Goal: Task Accomplishment & Management: Manage account settings

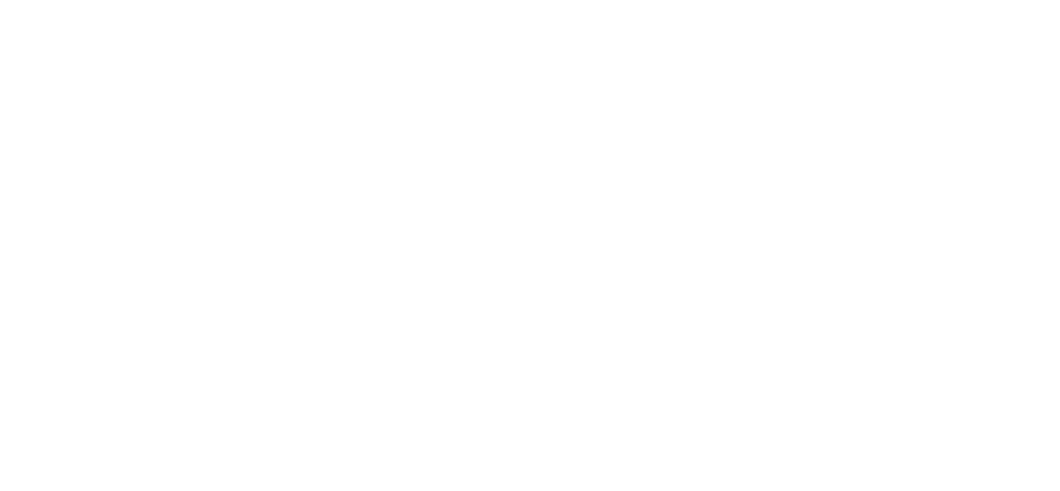
click at [536, 6] on html at bounding box center [530, 3] width 1060 height 6
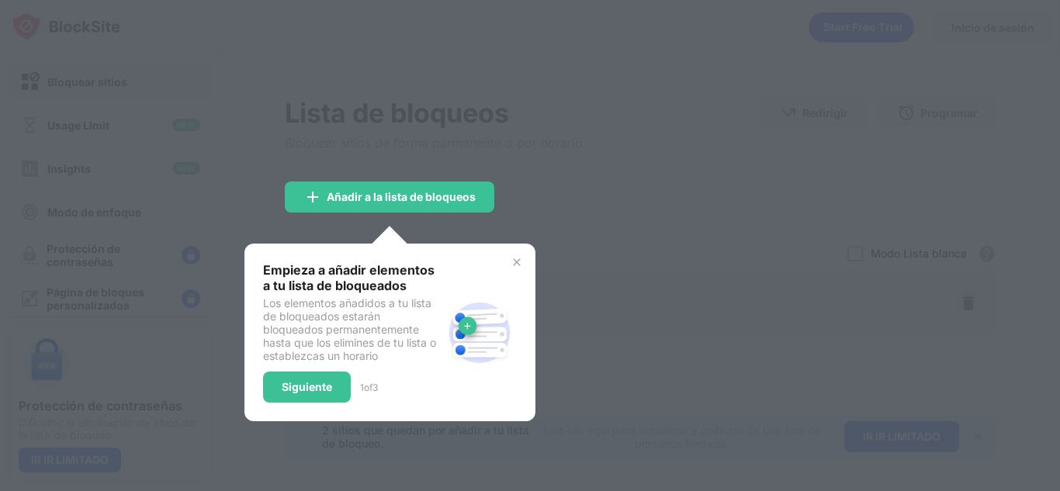
click at [565, 231] on div at bounding box center [530, 245] width 1060 height 491
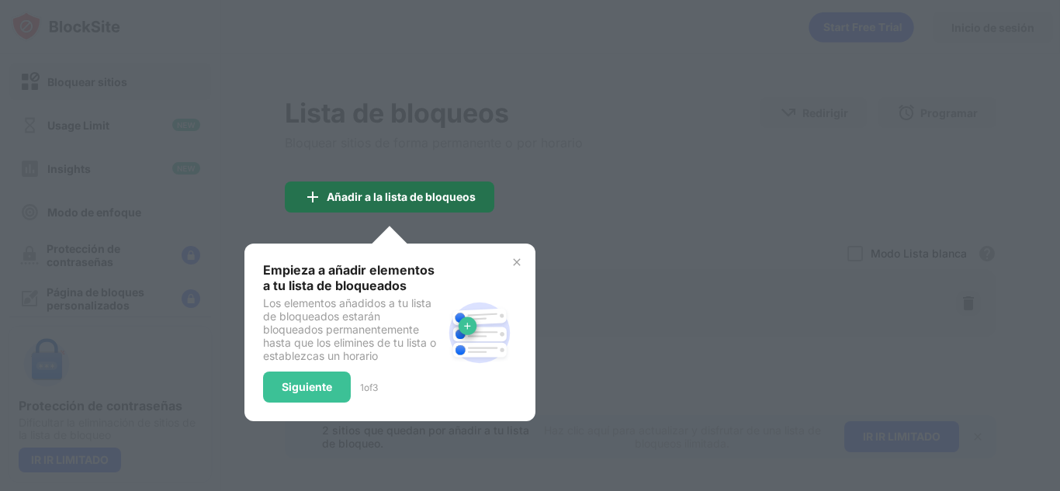
click at [445, 197] on div "Añadir a la lista de bloqueos" at bounding box center [401, 197] width 149 height 12
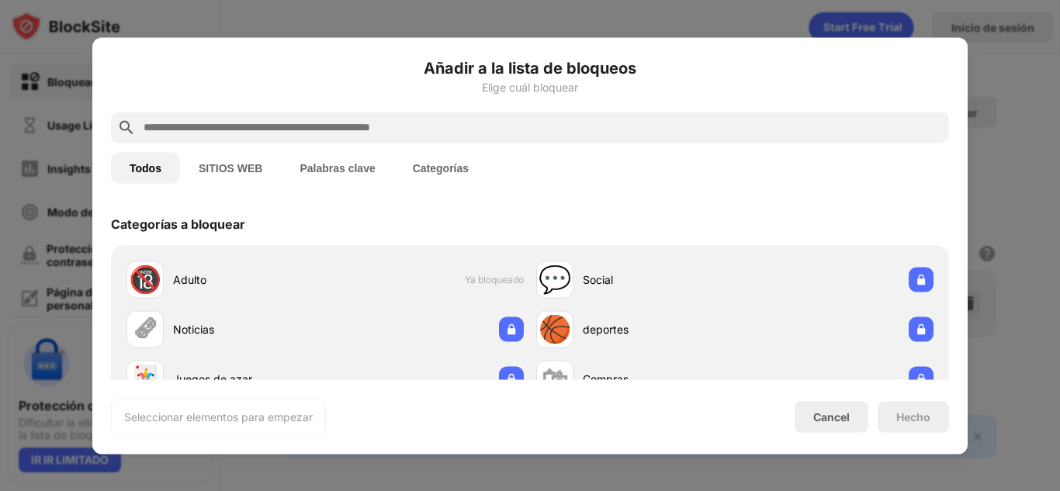
click at [445, 197] on div "Añadir a la lista de bloqueos Elige cuál bloquear Todos SITIOS WEB Palabras cla…" at bounding box center [530, 246] width 838 height 380
click at [228, 164] on button "SITIOS WEB" at bounding box center [230, 167] width 101 height 31
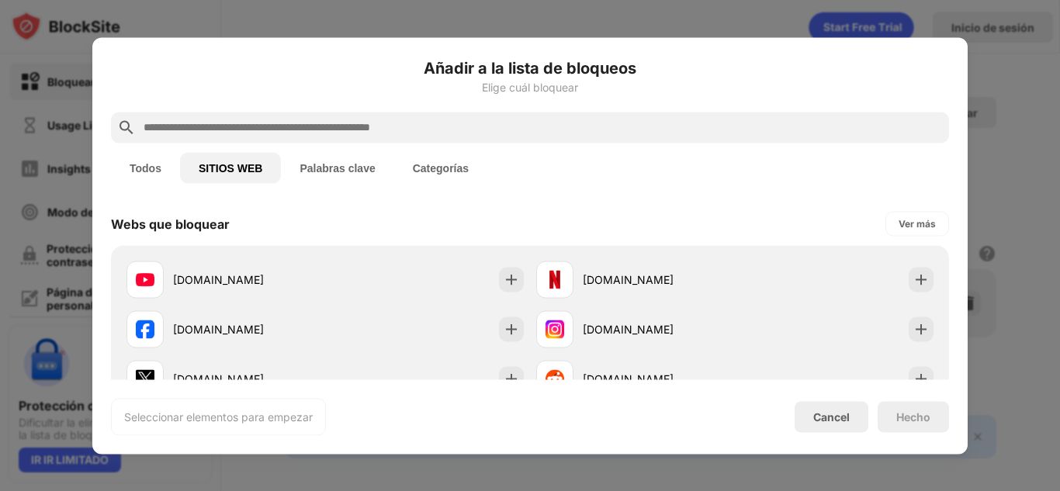
click at [314, 121] on input "text" at bounding box center [542, 127] width 801 height 19
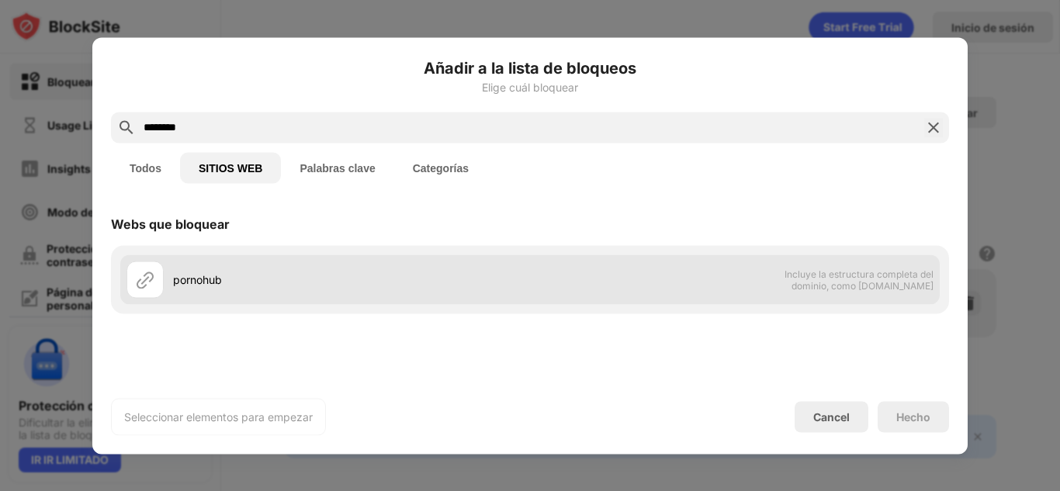
type input "********"
click at [211, 291] on div "pornohub" at bounding box center [329, 279] width 404 height 37
click at [303, 285] on div "pornohub" at bounding box center [351, 280] width 357 height 16
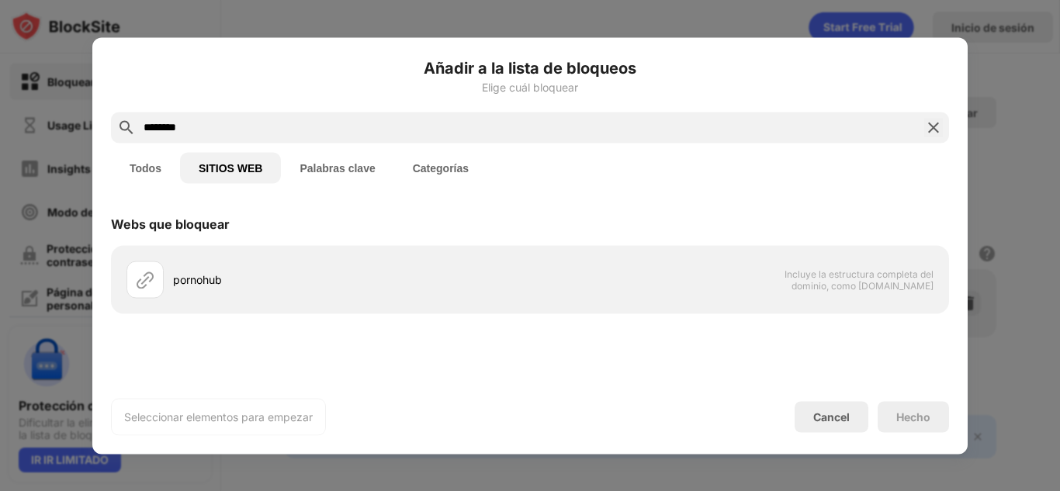
drag, startPoint x: 404, startPoint y: 130, endPoint x: 205, endPoint y: 106, distance: 200.2
click at [205, 106] on div "Añadir a la lista de bloqueos Elige cuál bloquear ******** Todos SITIOS WEB Pal…" at bounding box center [530, 246] width 838 height 380
drag, startPoint x: 206, startPoint y: 87, endPoint x: 195, endPoint y: 102, distance: 18.8
click at [195, 102] on div "Añadir a la lista de bloqueos Elige cuál bloquear" at bounding box center [530, 84] width 838 height 56
drag, startPoint x: 203, startPoint y: 131, endPoint x: 33, endPoint y: 151, distance: 171.1
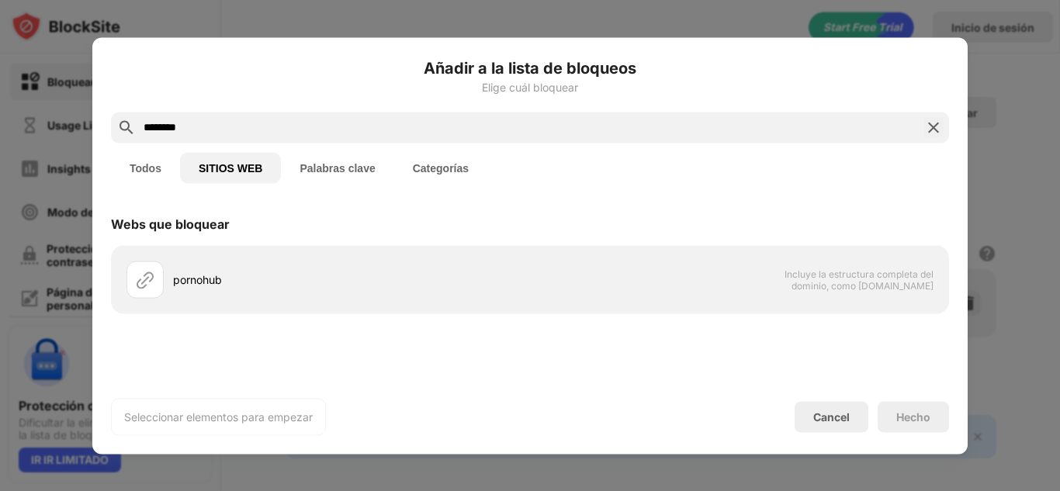
click at [33, 491] on div "Añadir a la lista de bloqueos Elige cuál bloquear ******** Todos SITIOS WEB Pal…" at bounding box center [530, 491] width 1060 height 0
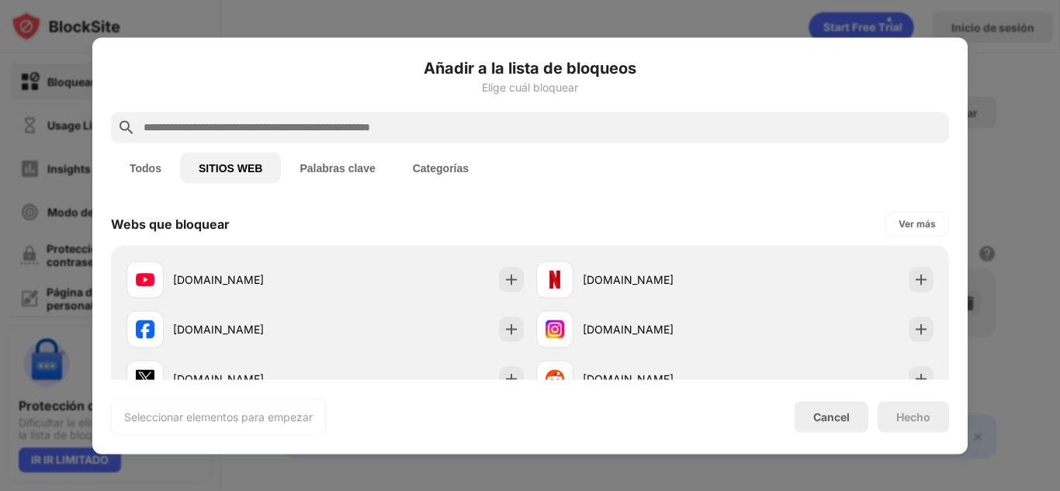
paste input "**********"
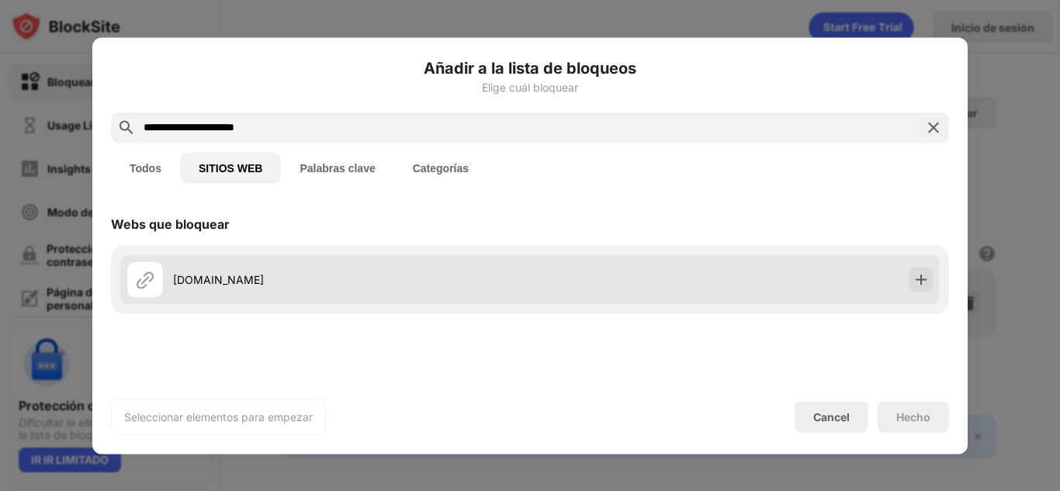
type input "**********"
click at [913, 276] on div at bounding box center [921, 279] width 25 height 25
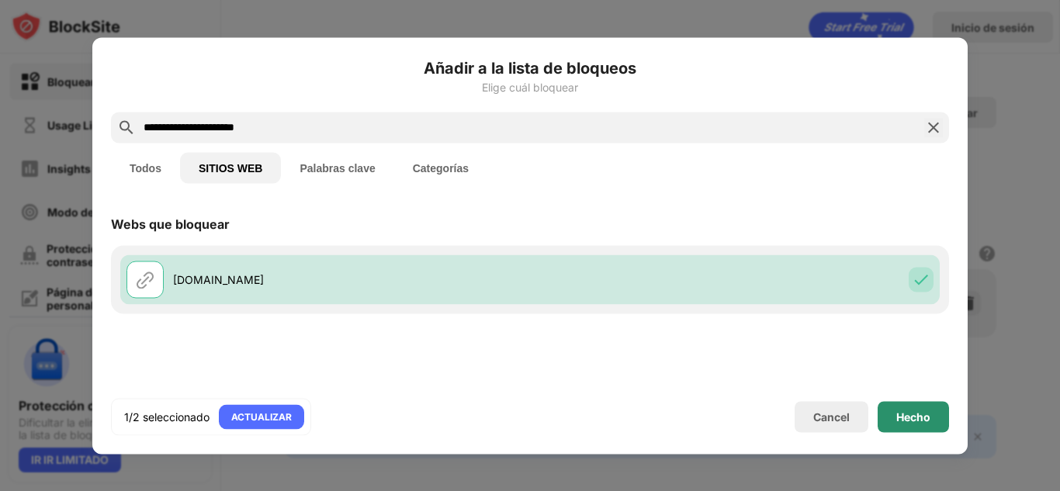
click at [924, 423] on div "Hecho" at bounding box center [913, 416] width 71 height 31
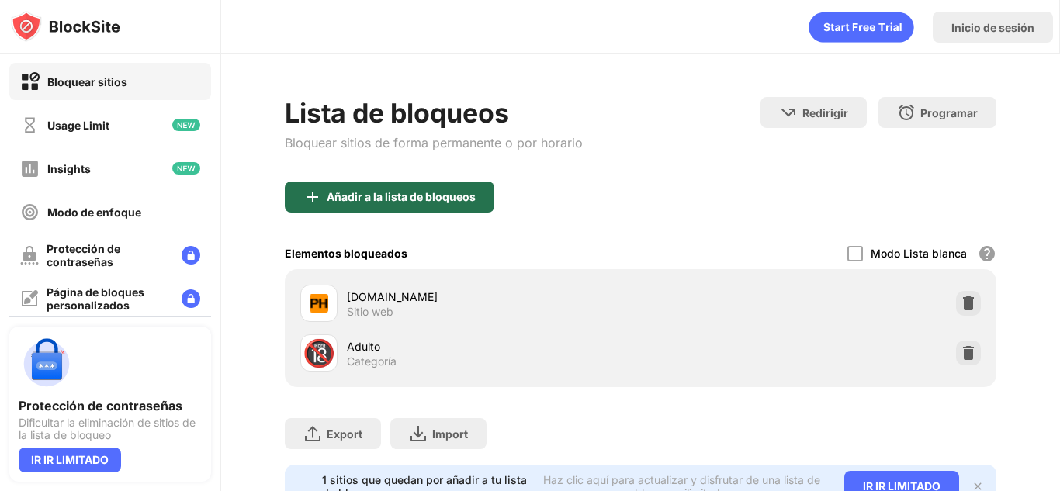
click at [442, 199] on div "Añadir a la lista de bloqueos" at bounding box center [401, 197] width 149 height 12
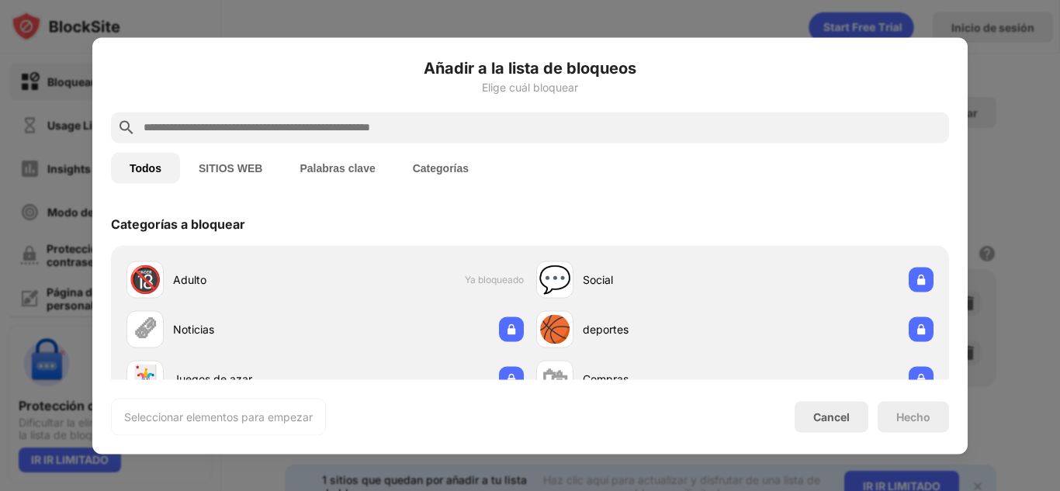
click at [397, 117] on div at bounding box center [530, 127] width 838 height 31
click at [421, 136] on input "text" at bounding box center [542, 127] width 801 height 19
paste input "**********"
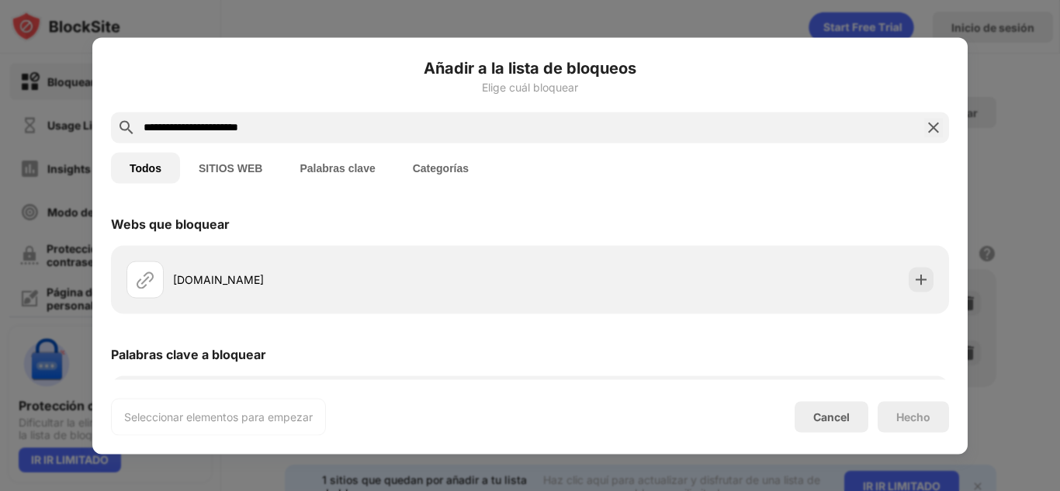
type input "**********"
click at [240, 165] on button "SITIOS WEB" at bounding box center [230, 167] width 101 height 31
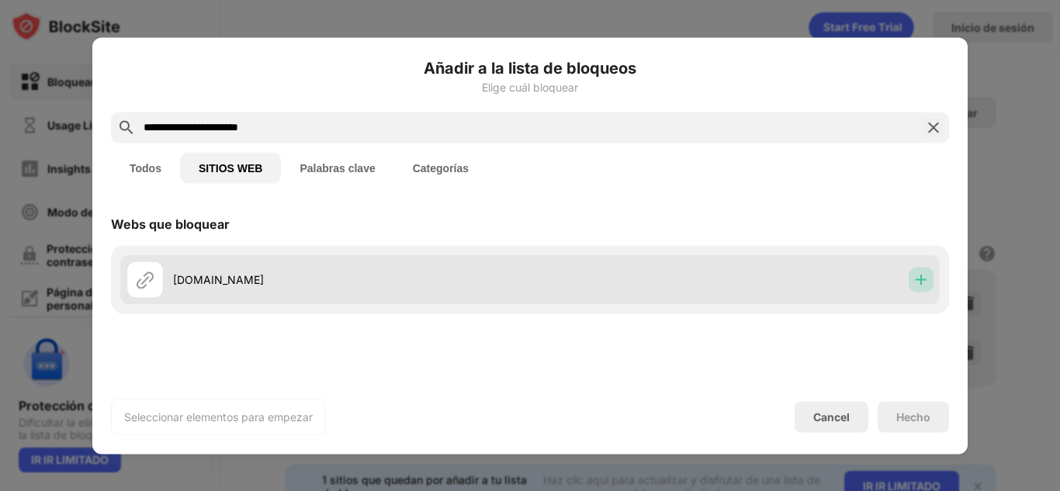
click at [915, 276] on img at bounding box center [921, 280] width 16 height 16
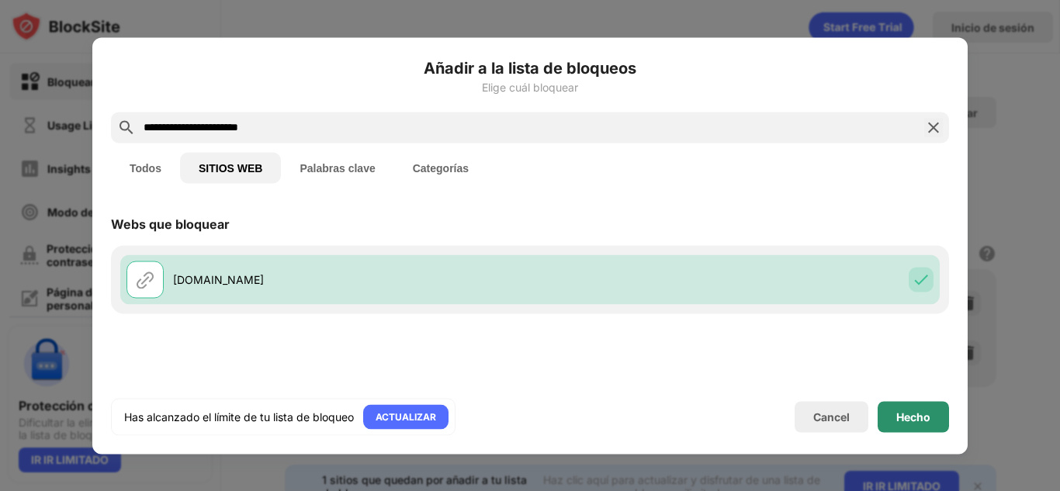
click at [913, 423] on div "Hecho" at bounding box center [913, 416] width 71 height 31
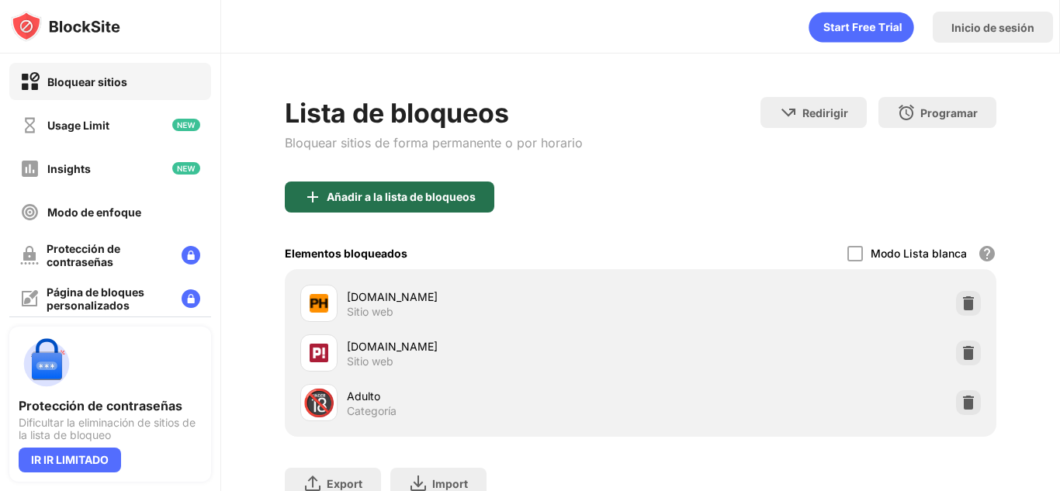
click at [458, 187] on div "Añadir a la lista de bloqueos" at bounding box center [390, 197] width 210 height 31
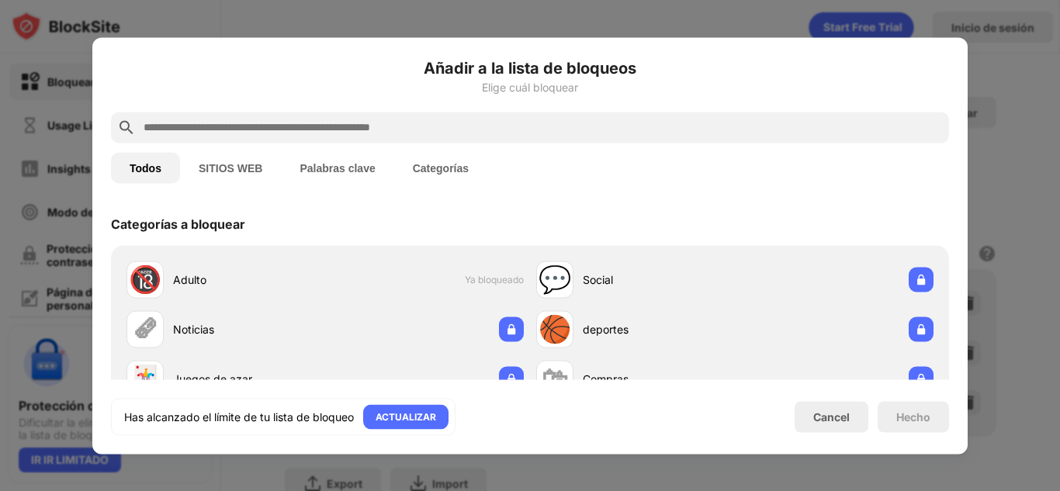
click at [338, 178] on button "Palabras clave" at bounding box center [337, 167] width 113 height 31
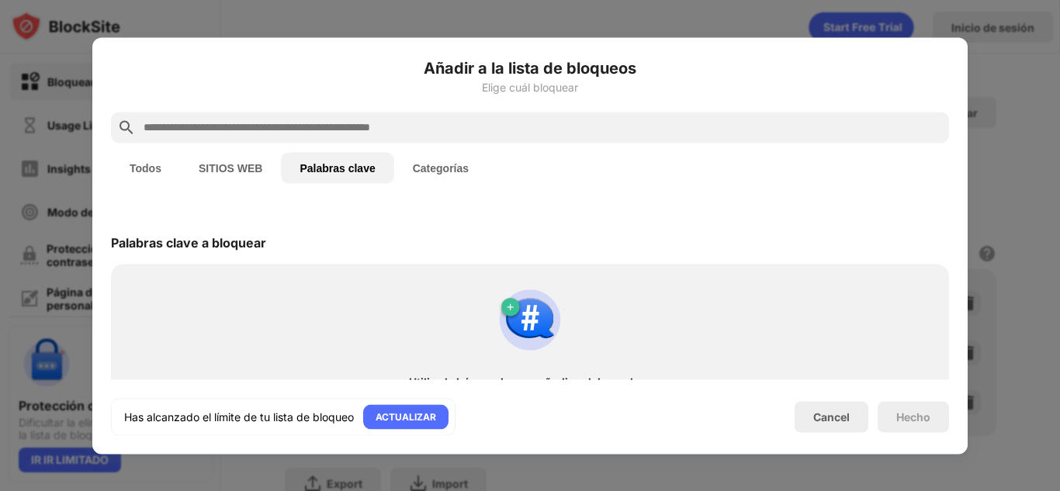
click at [345, 164] on button "Palabras clave" at bounding box center [337, 167] width 113 height 31
click at [394, 127] on input "text" at bounding box center [542, 127] width 801 height 19
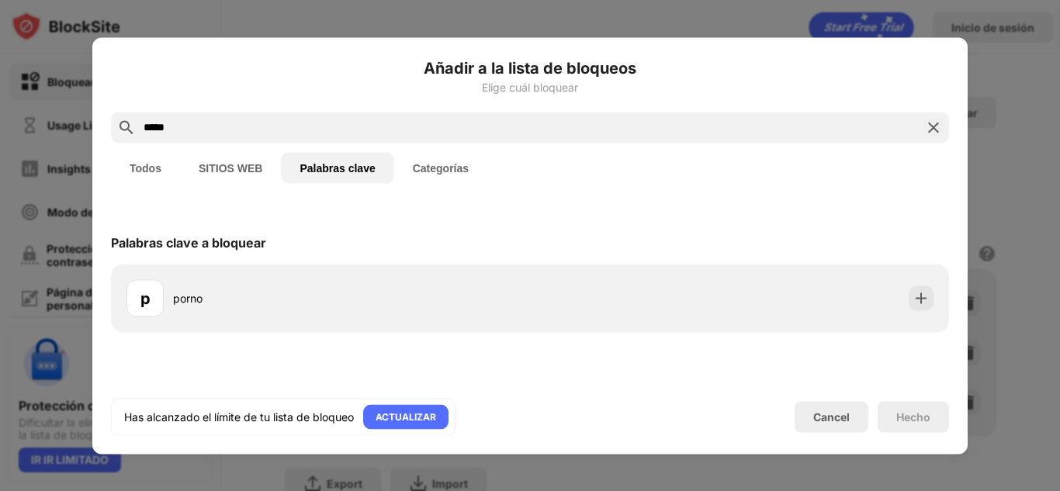
type input "*****"
click at [443, 172] on button "Categorías" at bounding box center [440, 167] width 93 height 31
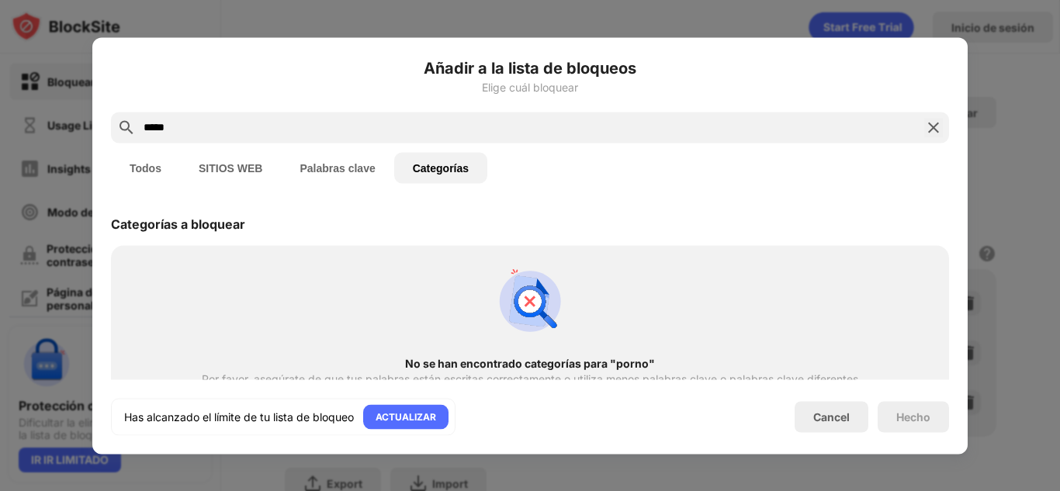
click at [351, 179] on button "Palabras clave" at bounding box center [337, 167] width 113 height 31
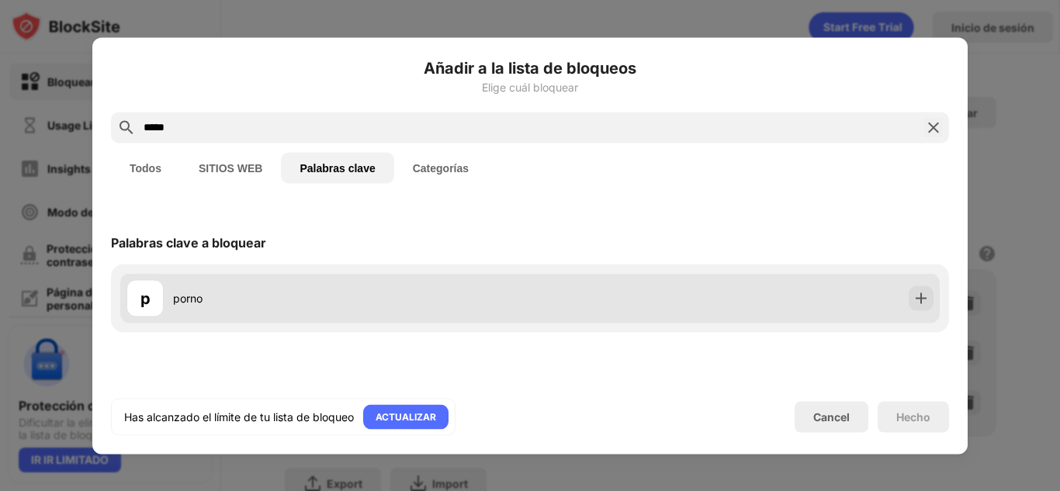
click at [638, 296] on div "p porno" at bounding box center [530, 298] width 820 height 50
click at [922, 302] on img at bounding box center [921, 298] width 16 height 16
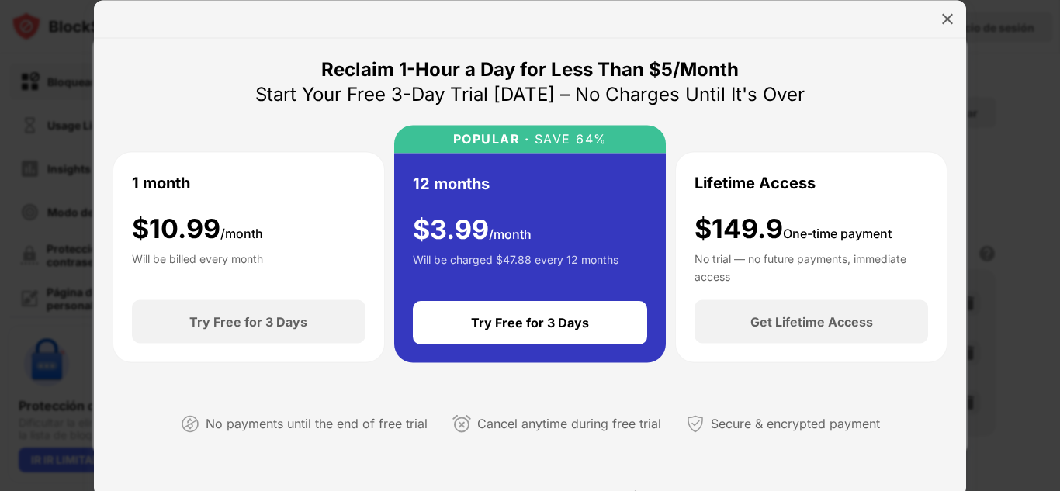
click at [1011, 250] on div at bounding box center [530, 245] width 1060 height 491
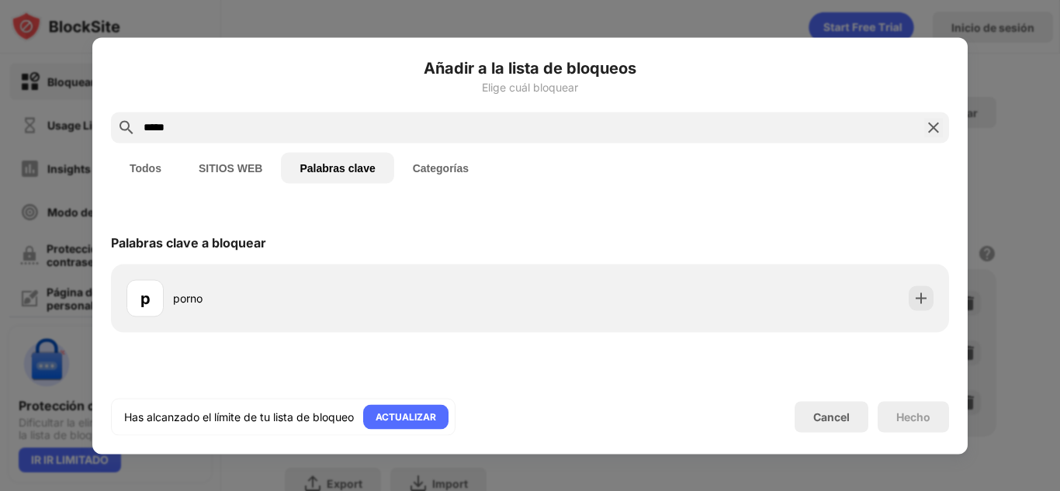
click at [979, 107] on div at bounding box center [530, 245] width 1060 height 491
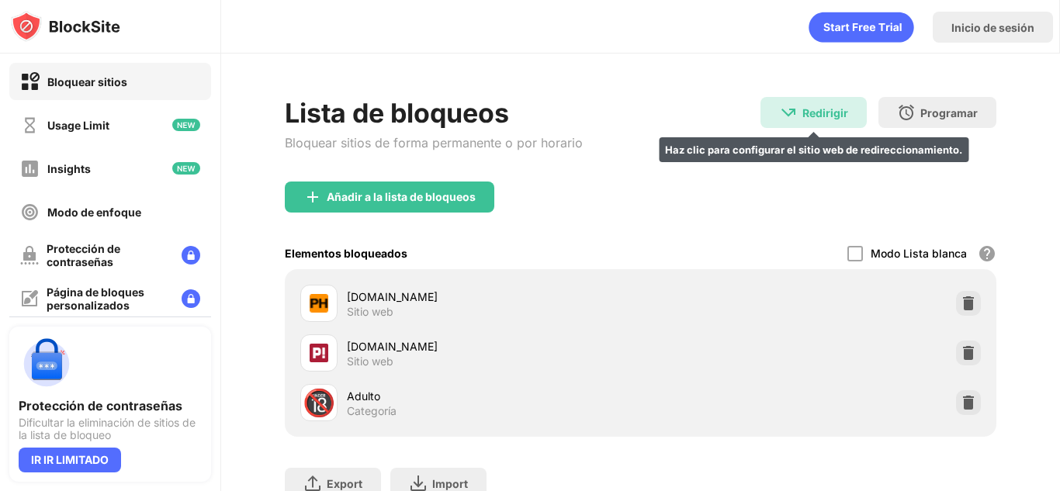
click at [806, 106] on div "Redirigir" at bounding box center [826, 112] width 46 height 13
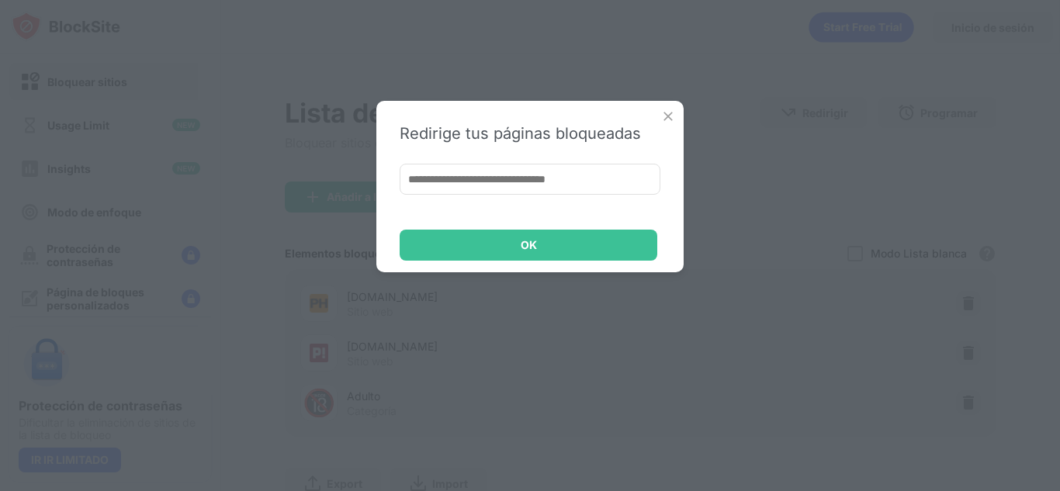
click at [543, 178] on input at bounding box center [530, 179] width 261 height 31
paste input "**********"
type input "**********"
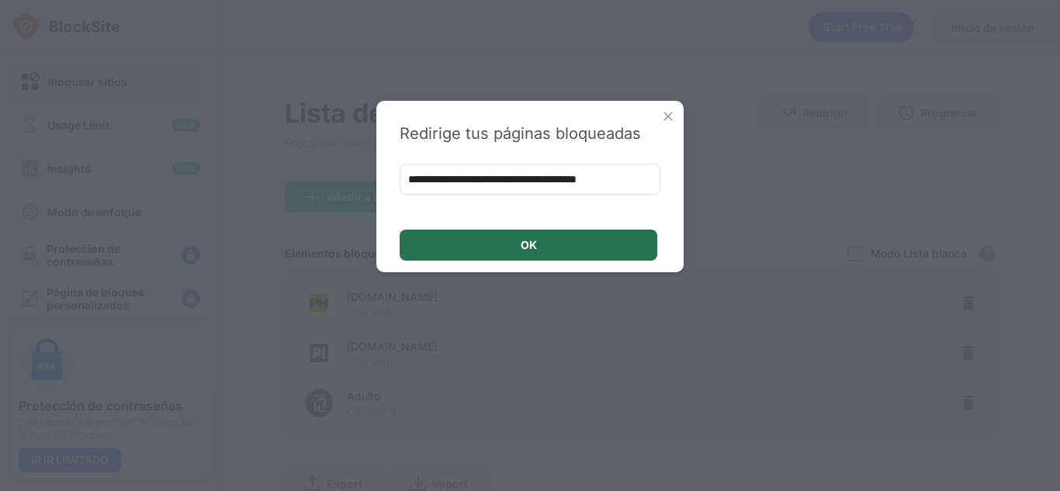
click at [571, 246] on div "OK" at bounding box center [529, 245] width 258 height 31
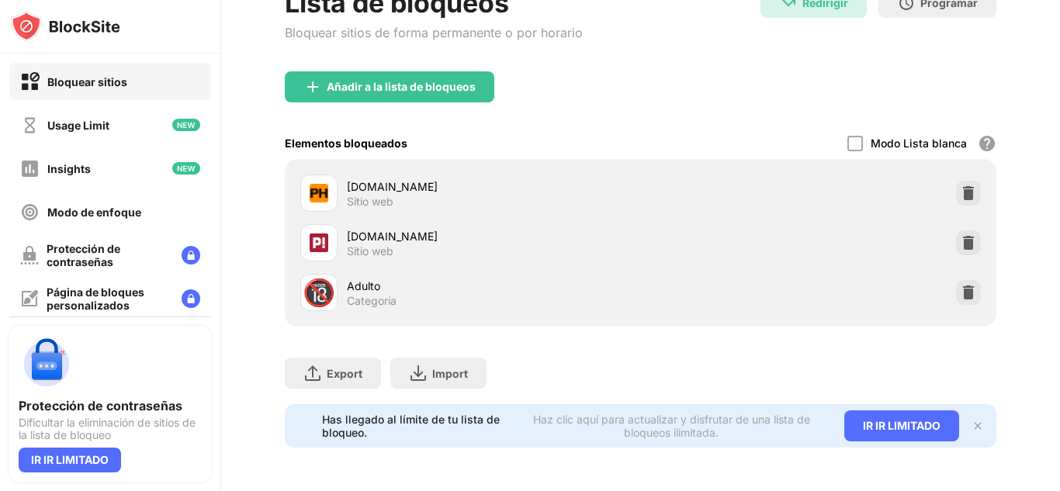
scroll to position [0, 0]
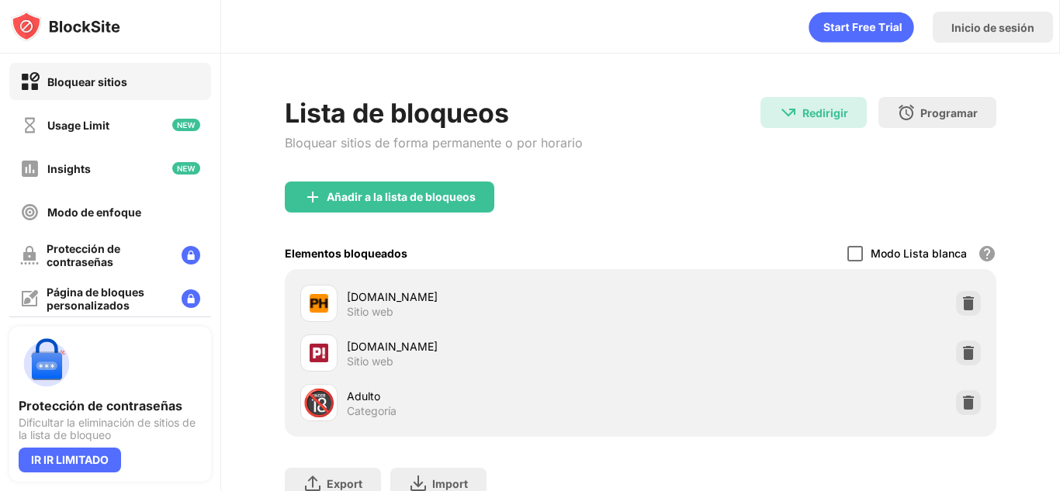
click at [848, 254] on div at bounding box center [856, 254] width 16 height 16
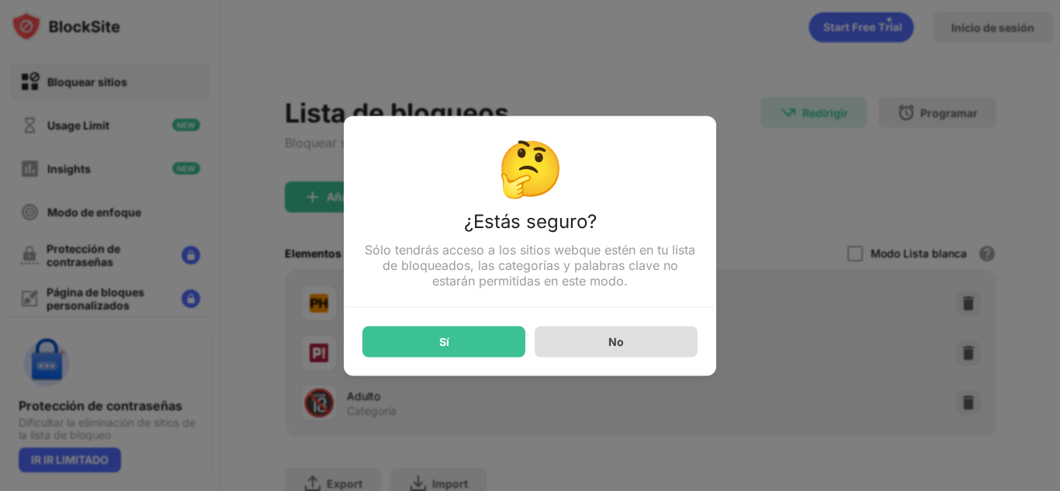
click at [581, 347] on div "No" at bounding box center [616, 341] width 163 height 31
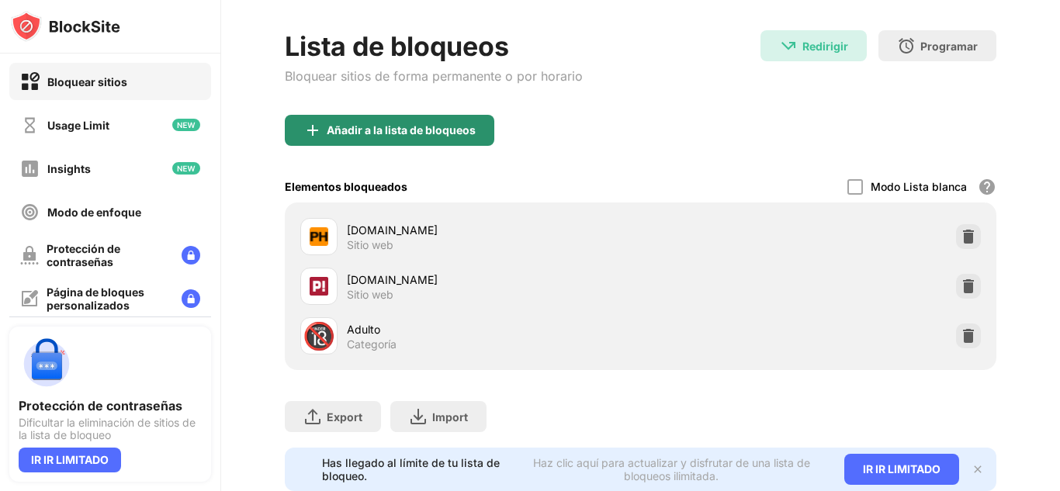
scroll to position [122, 0]
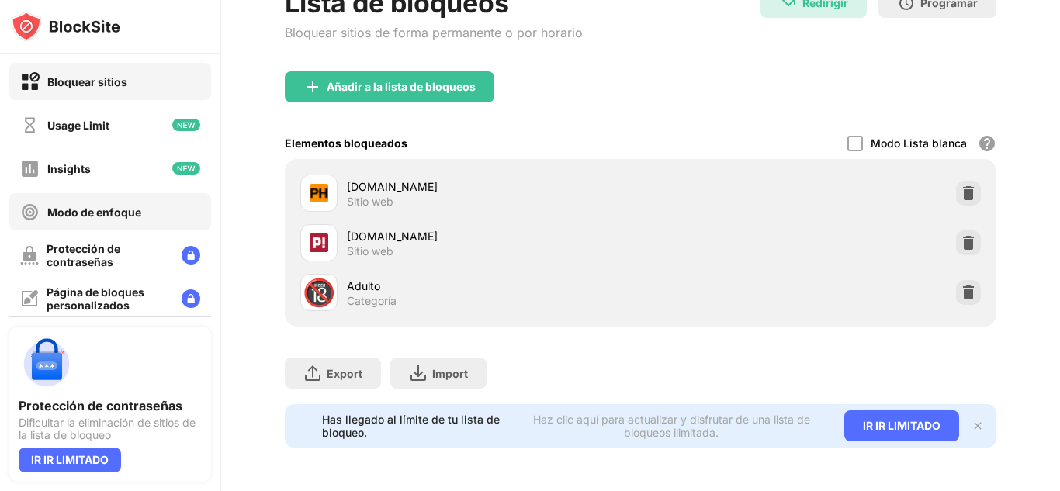
click at [158, 212] on div "Modo de enfoque" at bounding box center [110, 211] width 202 height 37
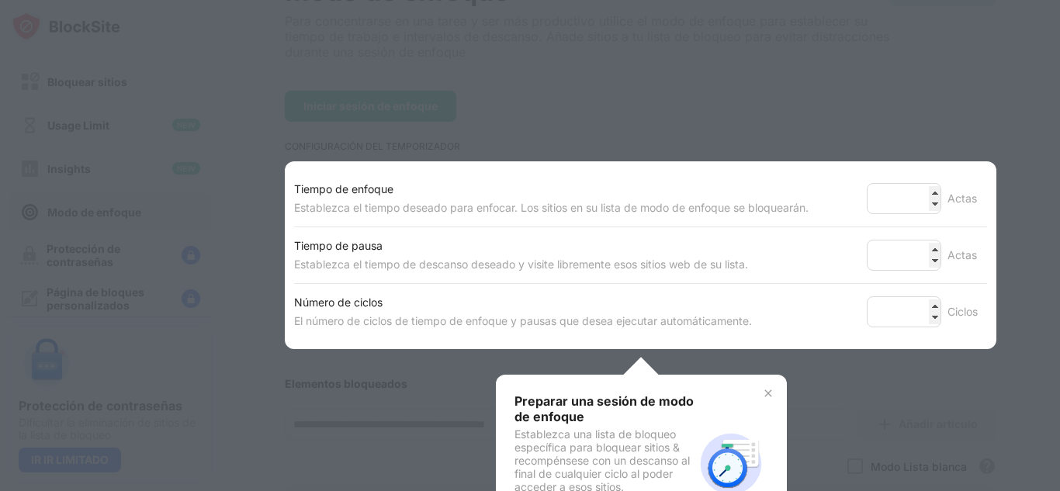
click at [770, 352] on div at bounding box center [530, 245] width 1060 height 491
click at [618, 390] on div "Preparar una sesión de modo de enfoque Establezca una lista de bloqueo específi…" at bounding box center [641, 464] width 291 height 178
click at [768, 393] on div "Preparar una sesión de modo de enfoque Establezca una lista de bloqueo específi…" at bounding box center [641, 464] width 291 height 178
click at [764, 395] on img at bounding box center [768, 393] width 12 height 12
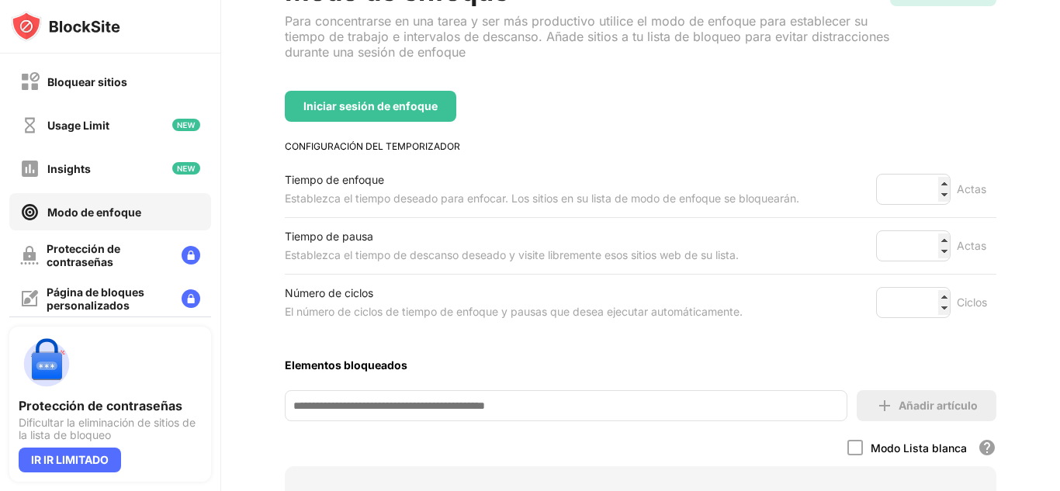
scroll to position [335, 0]
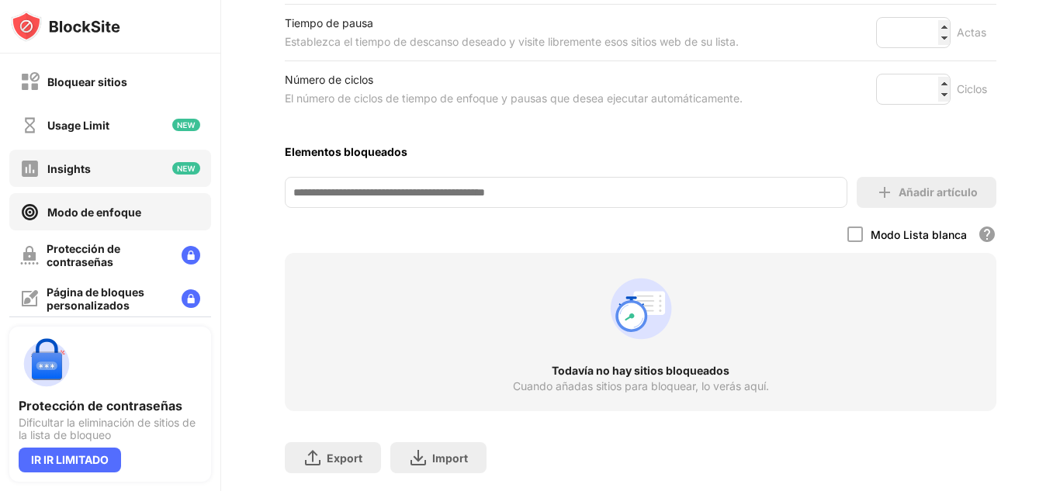
click at [140, 157] on div "Insights" at bounding box center [110, 168] width 202 height 37
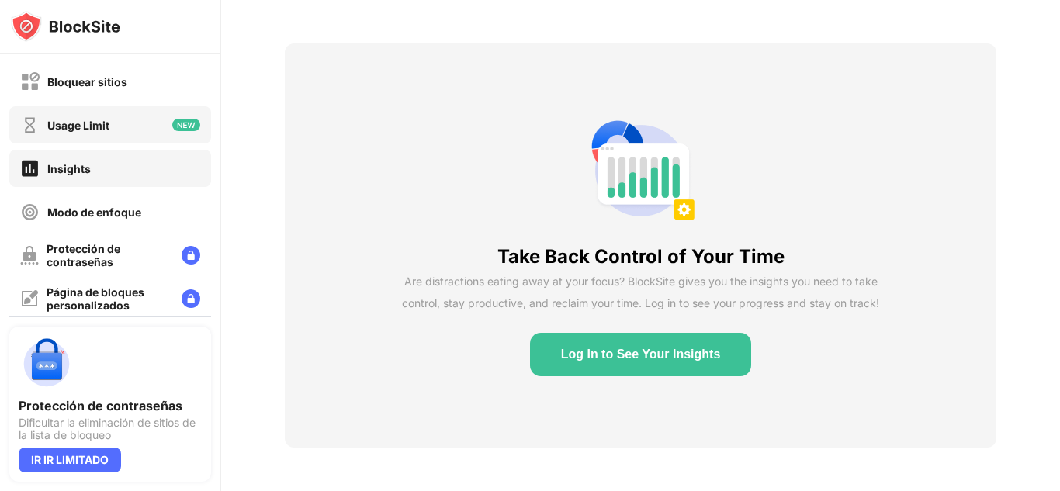
click at [172, 128] on img at bounding box center [186, 125] width 28 height 12
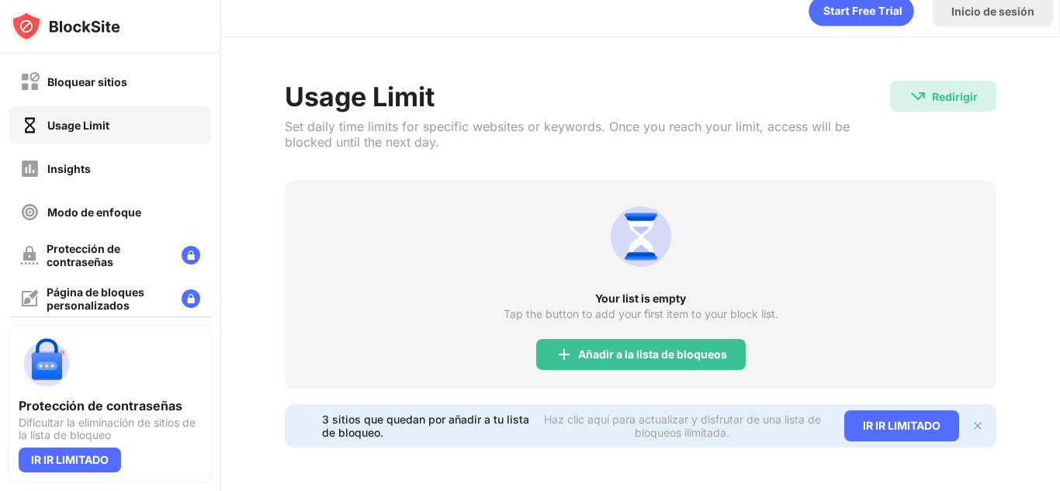
scroll to position [28, 0]
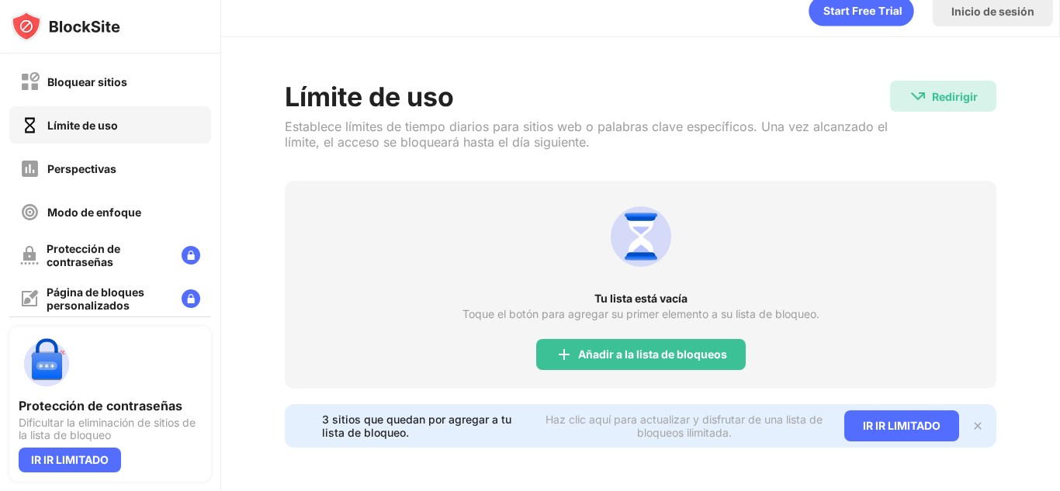
click at [484, 120] on font "Establece límites de tiempo diarios para sitios web o palabras clave específico…" at bounding box center [586, 134] width 603 height 31
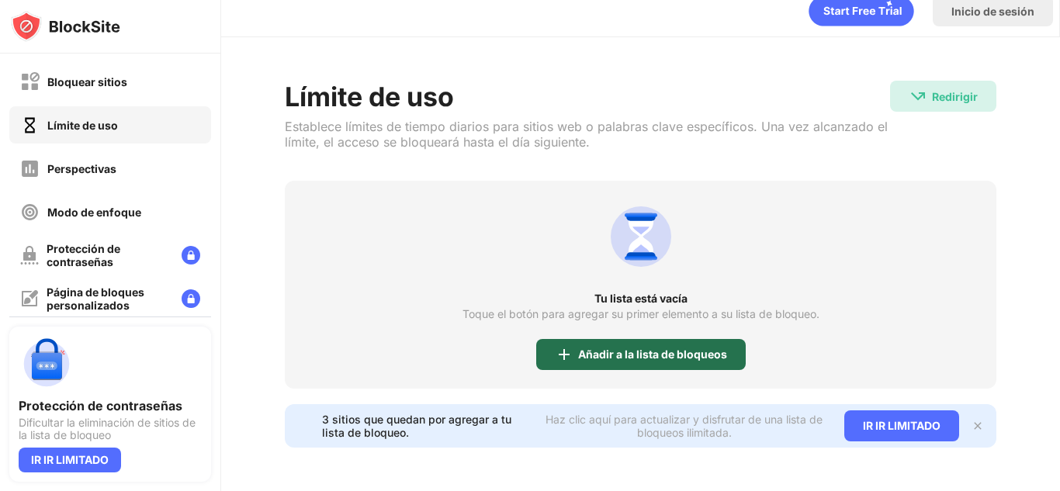
click at [678, 348] on font "Añadir a la lista de bloqueos" at bounding box center [652, 354] width 149 height 13
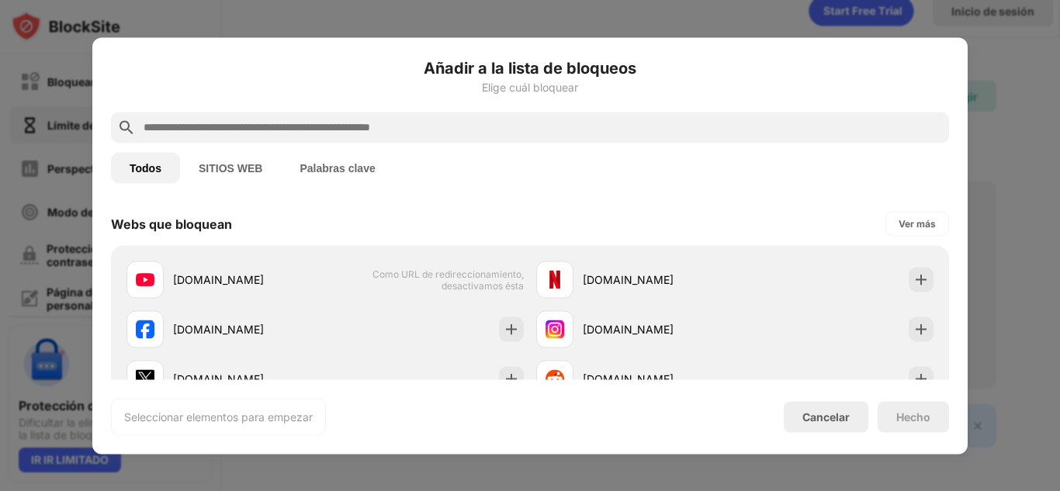
click at [503, 116] on div at bounding box center [530, 127] width 838 height 31
click at [501, 127] on input "text" at bounding box center [542, 127] width 801 height 19
paste input "**********"
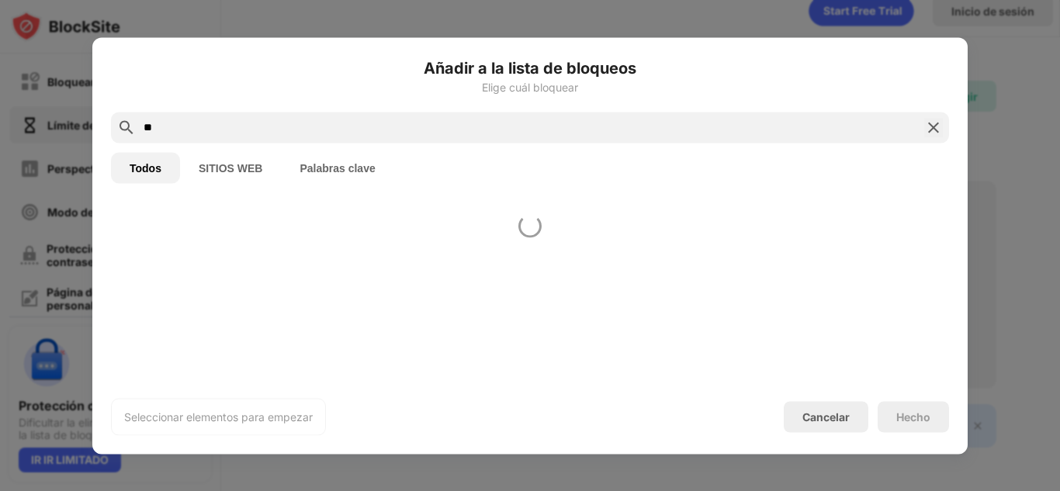
type input "*"
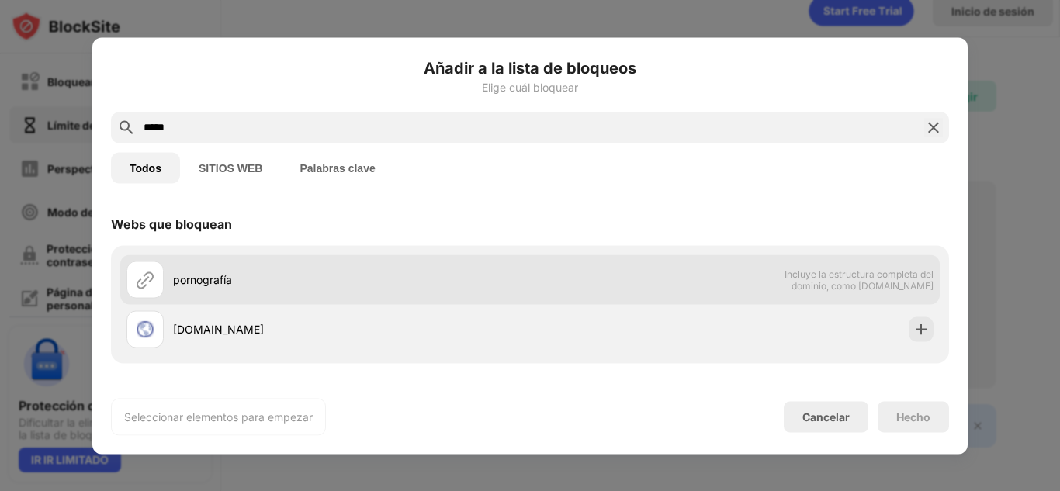
type input "*****"
click at [427, 261] on div "pornografía" at bounding box center [329, 279] width 404 height 37
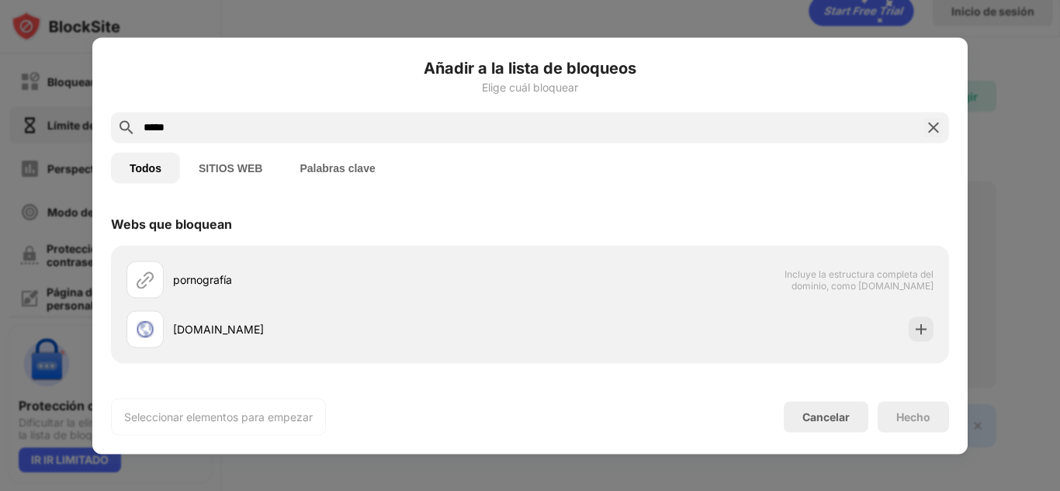
drag, startPoint x: 231, startPoint y: 115, endPoint x: 149, endPoint y: 123, distance: 81.9
click at [149, 123] on div "*****" at bounding box center [530, 127] width 838 height 31
drag, startPoint x: 158, startPoint y: 123, endPoint x: 127, endPoint y: 127, distance: 30.4
click at [127, 127] on div "*****" at bounding box center [530, 127] width 838 height 31
drag, startPoint x: 196, startPoint y: 123, endPoint x: 81, endPoint y: 124, distance: 114.1
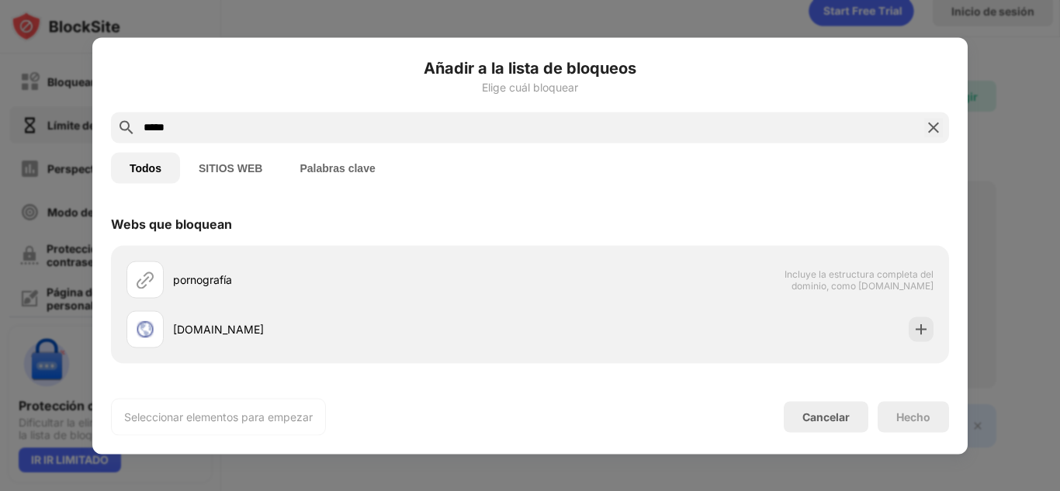
click at [81, 491] on div "Añadir a la lista de bloqueos Elige cuál bloquear ***** Todos SITIOS WEB Palabr…" at bounding box center [530, 491] width 1060 height 0
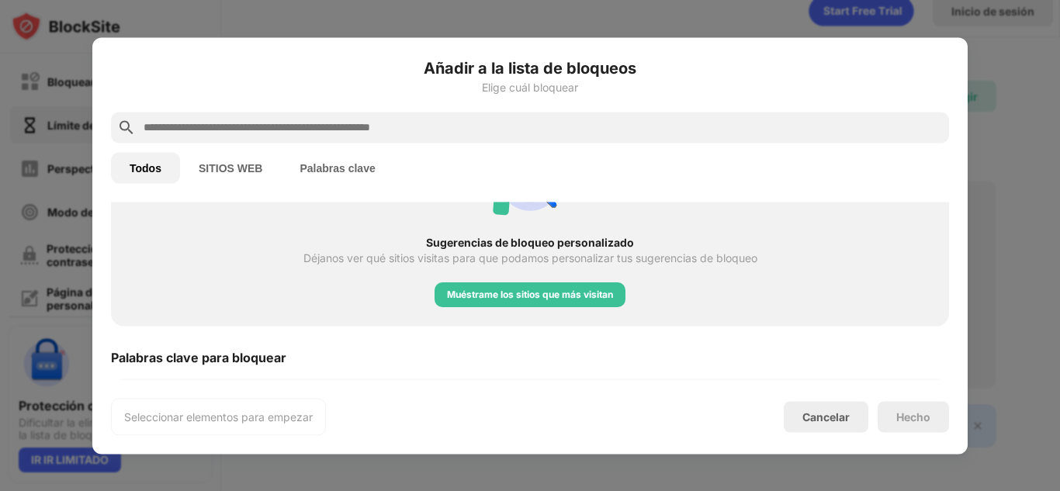
scroll to position [440, 0]
click at [837, 422] on font "Cancelar" at bounding box center [826, 417] width 47 height 13
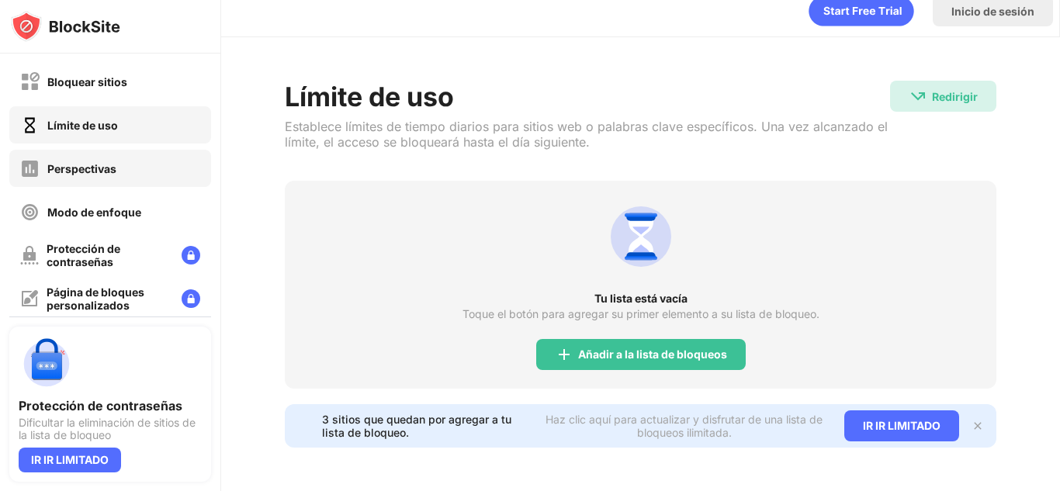
scroll to position [191, 0]
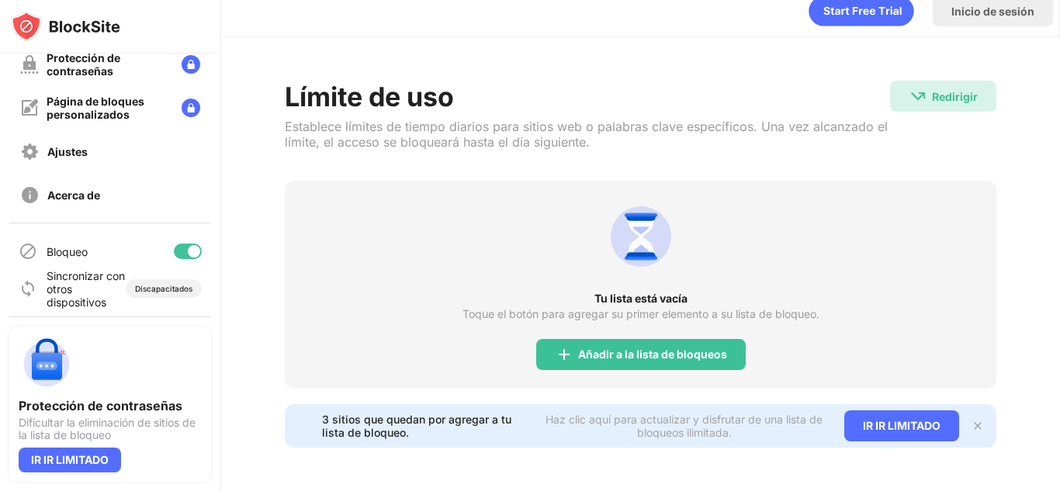
click at [113, 250] on div "Bloqueo" at bounding box center [110, 251] width 202 height 37
click at [49, 154] on font "Ajustes" at bounding box center [67, 151] width 40 height 13
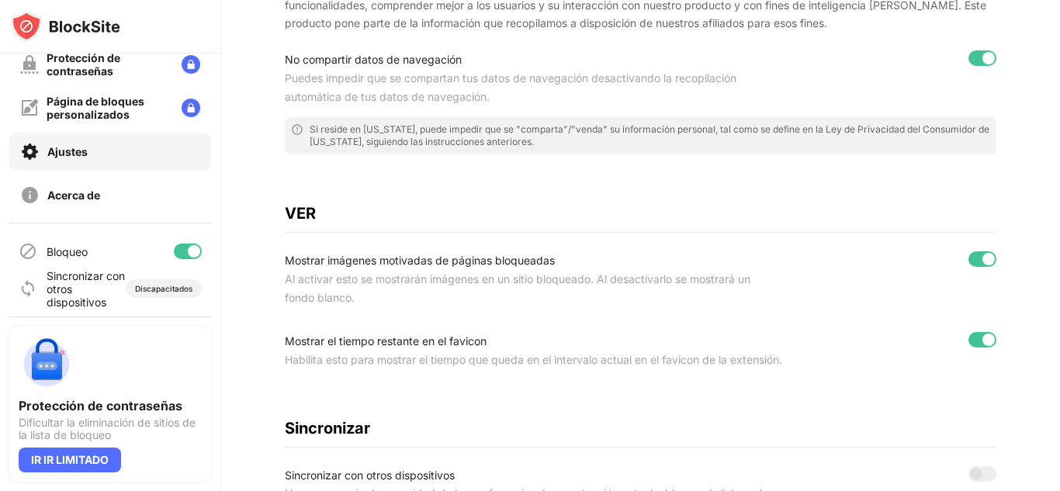
scroll to position [390, 0]
click at [466, 286] on font "Al activar esto se mostrarán imágenes en un sitio bloqueado. Al desactivarlo se…" at bounding box center [518, 291] width 466 height 32
click at [969, 267] on div at bounding box center [983, 262] width 28 height 16
click at [983, 342] on div at bounding box center [989, 342] width 12 height 12
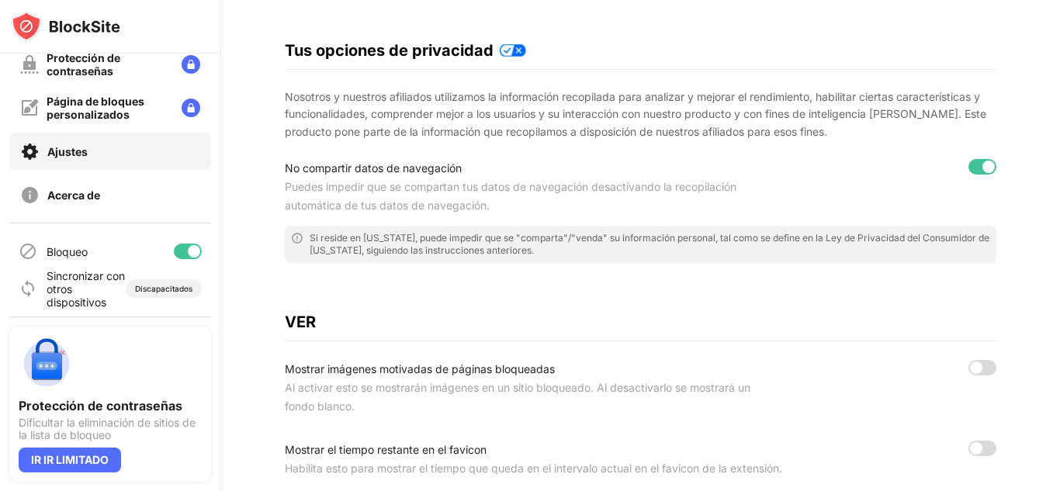
scroll to position [284, 0]
